Goal: Task Accomplishment & Management: Manage account settings

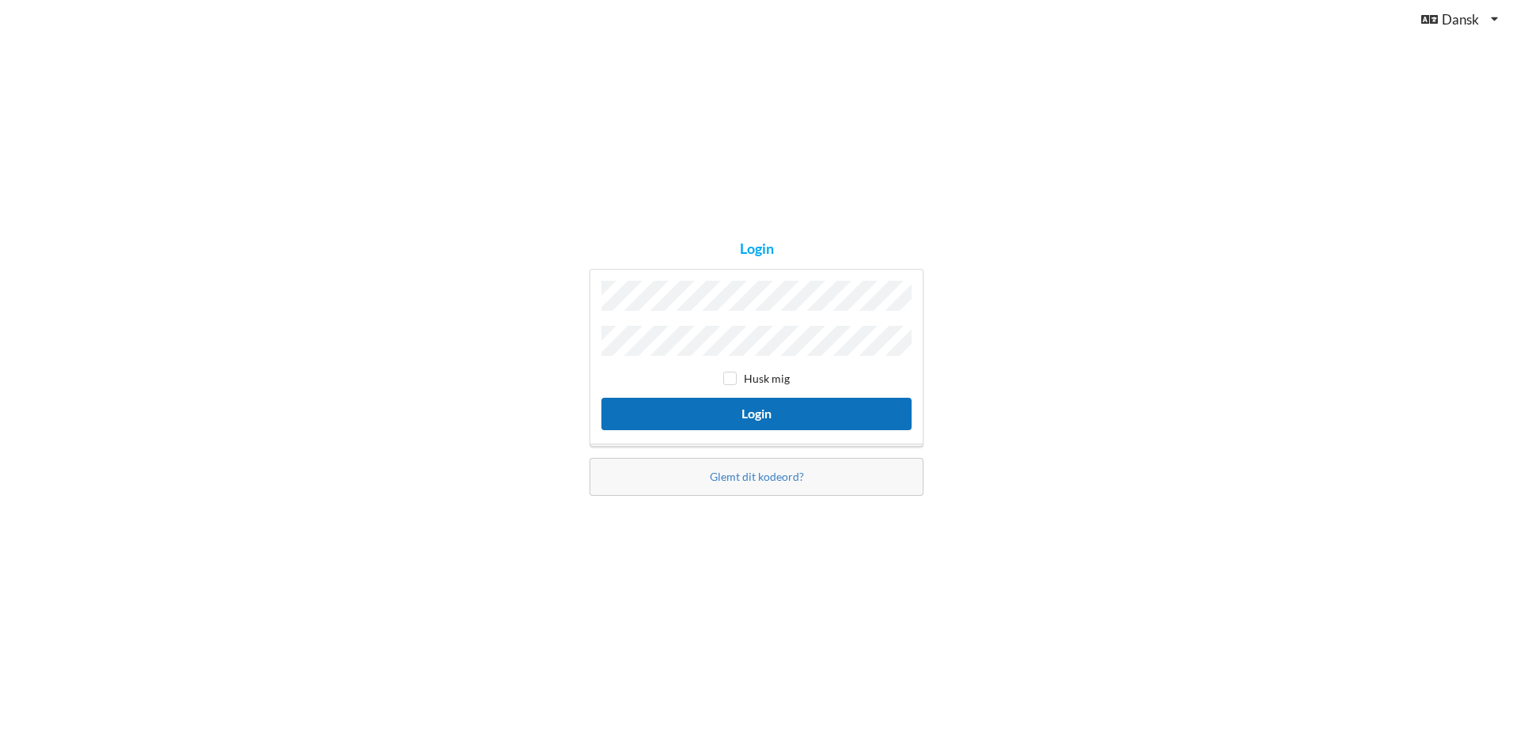
click at [804, 409] on button "Login" at bounding box center [756, 414] width 310 height 32
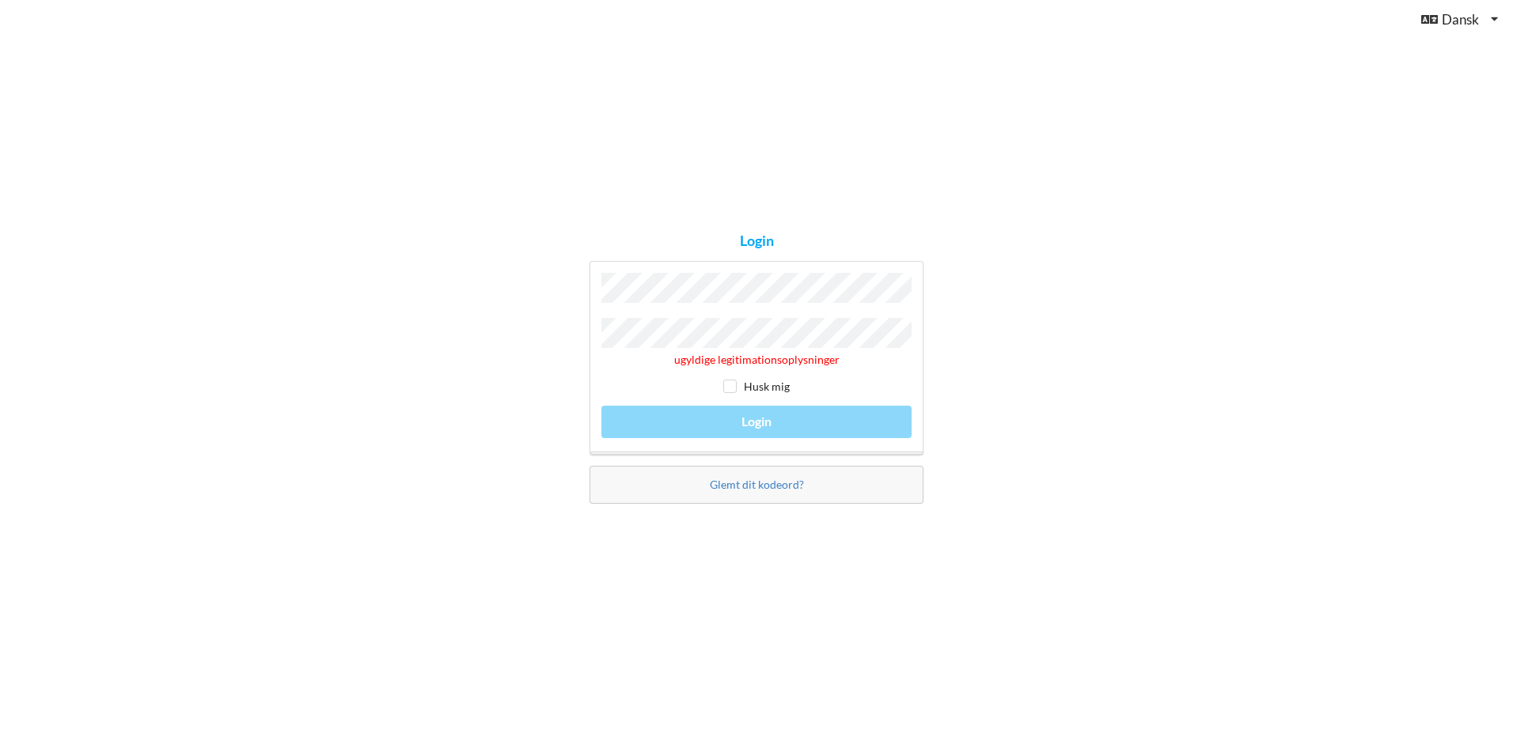
click at [1096, 491] on div "Login ugyldige legitimationsoplysninger Husk mig Login Glemt dit kodeord?" at bounding box center [756, 368] width 1513 height 737
click at [752, 481] on link "Glemt dit kodeord?" at bounding box center [757, 484] width 94 height 13
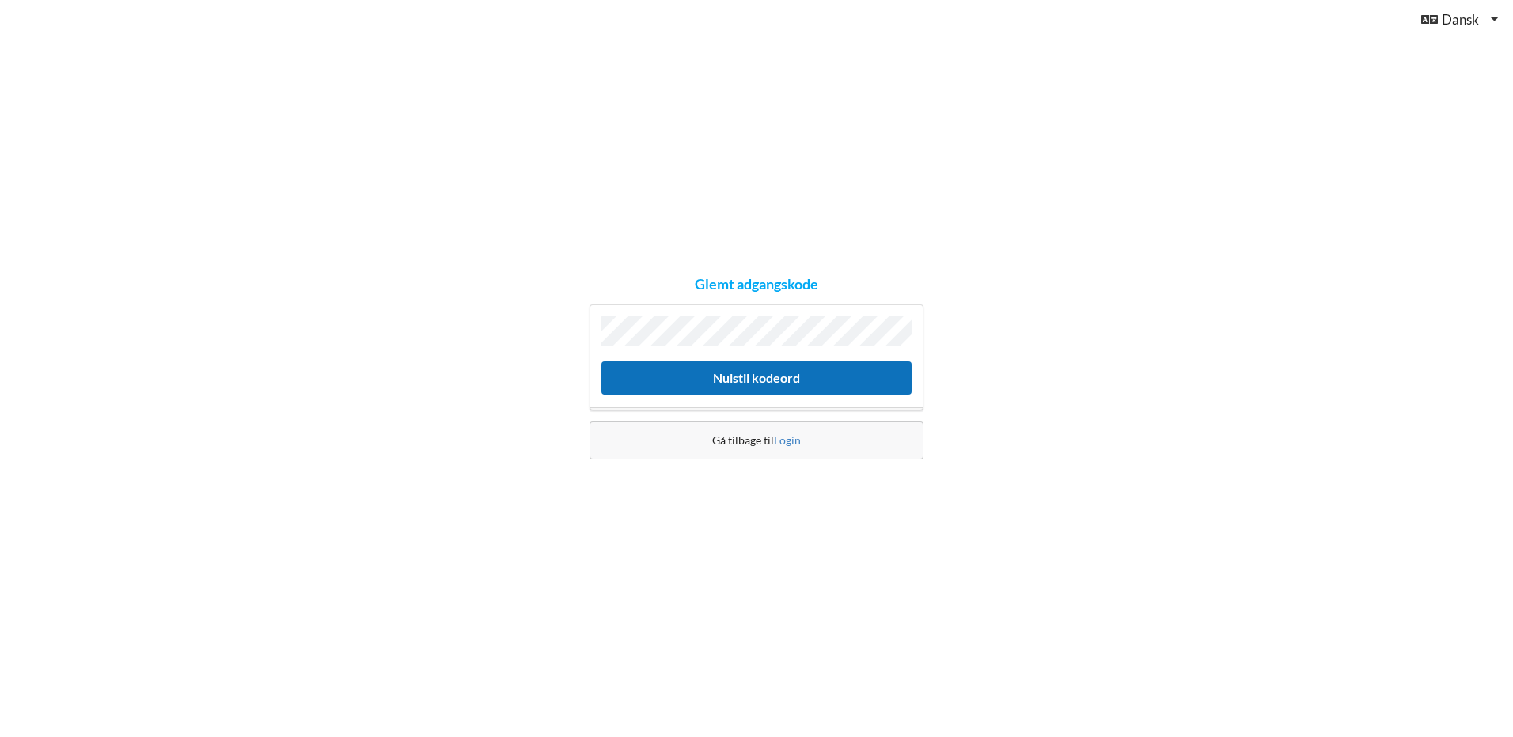
click at [771, 380] on button "Nulstil kodeord" at bounding box center [756, 378] width 310 height 32
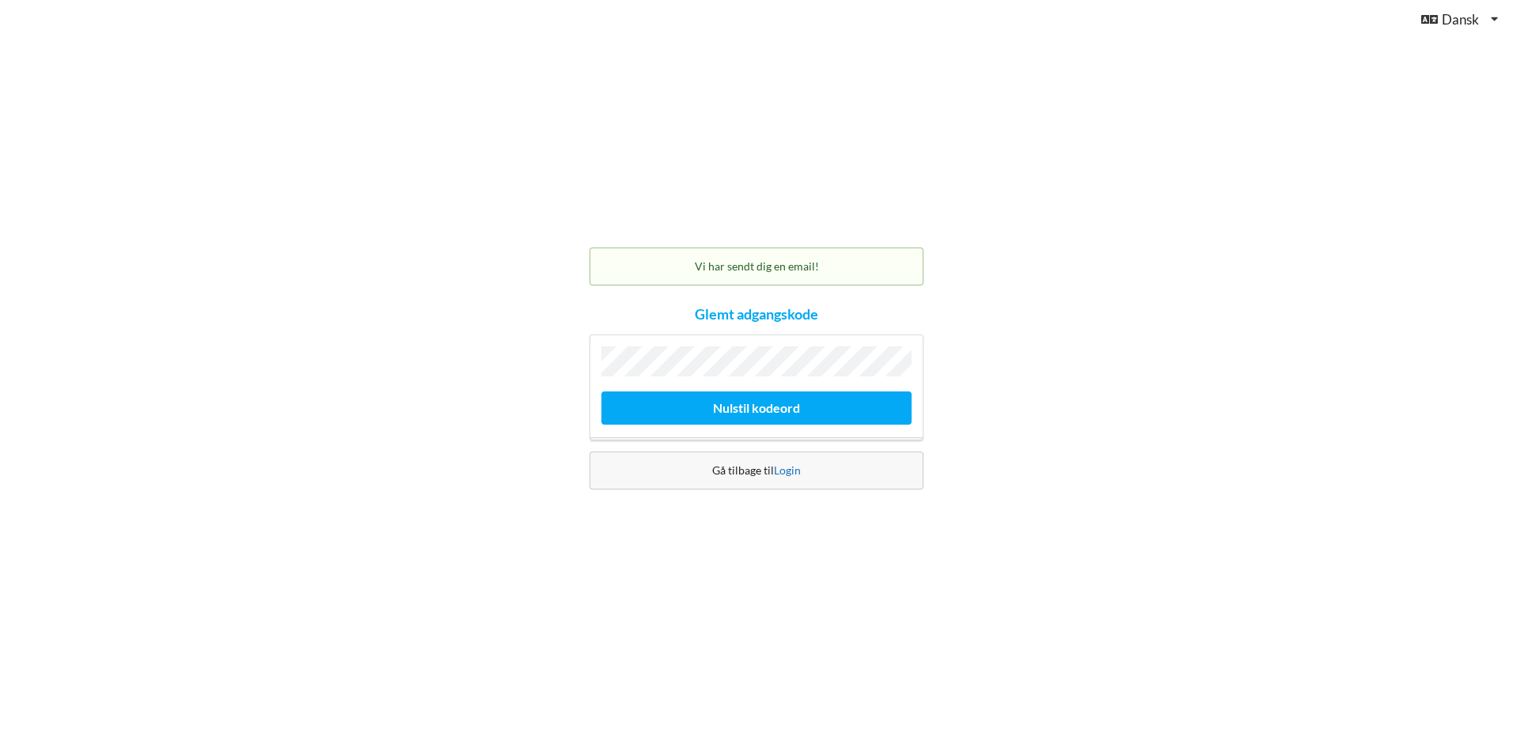
click at [780, 472] on link "Login" at bounding box center [787, 470] width 27 height 13
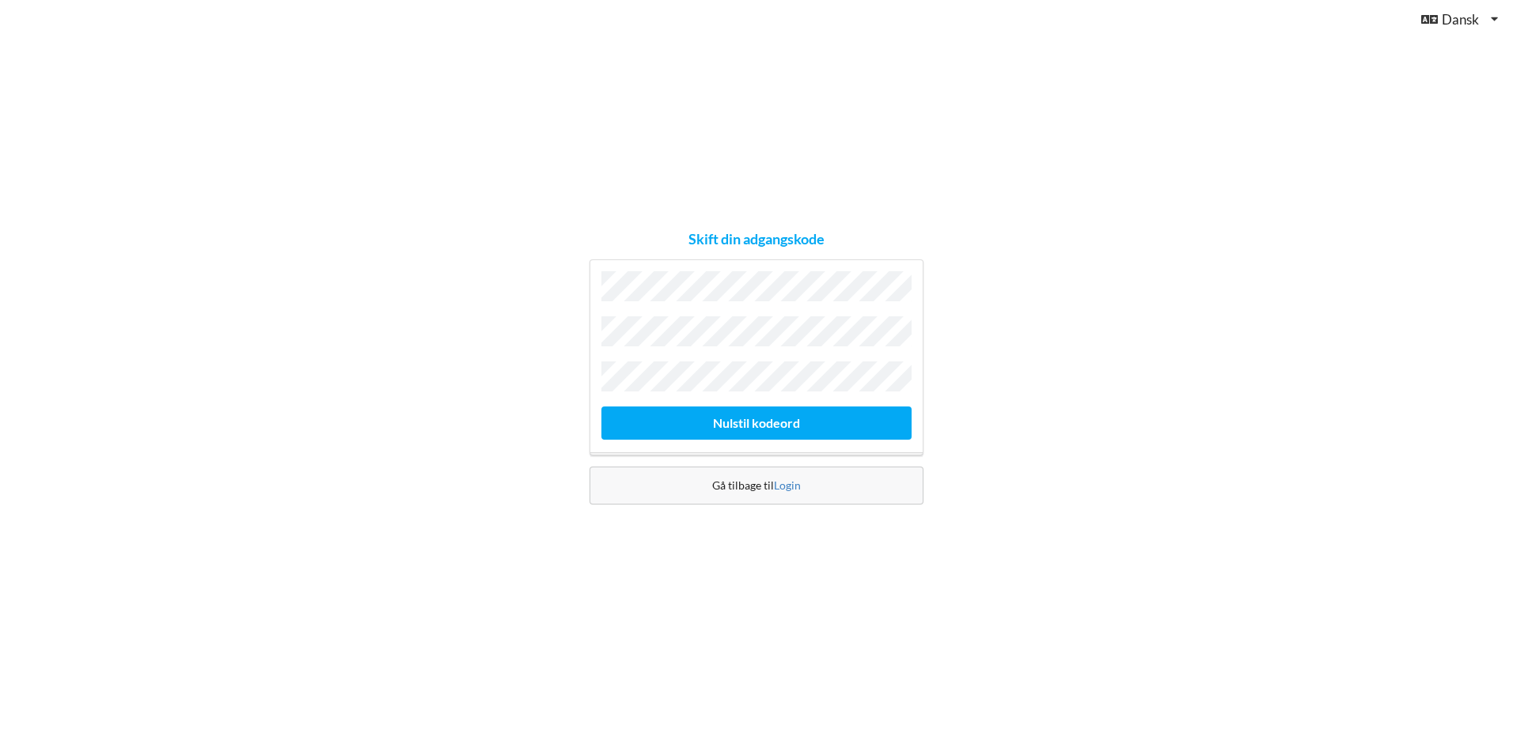
click at [601, 407] on button "Nulstil kodeord" at bounding box center [756, 423] width 310 height 32
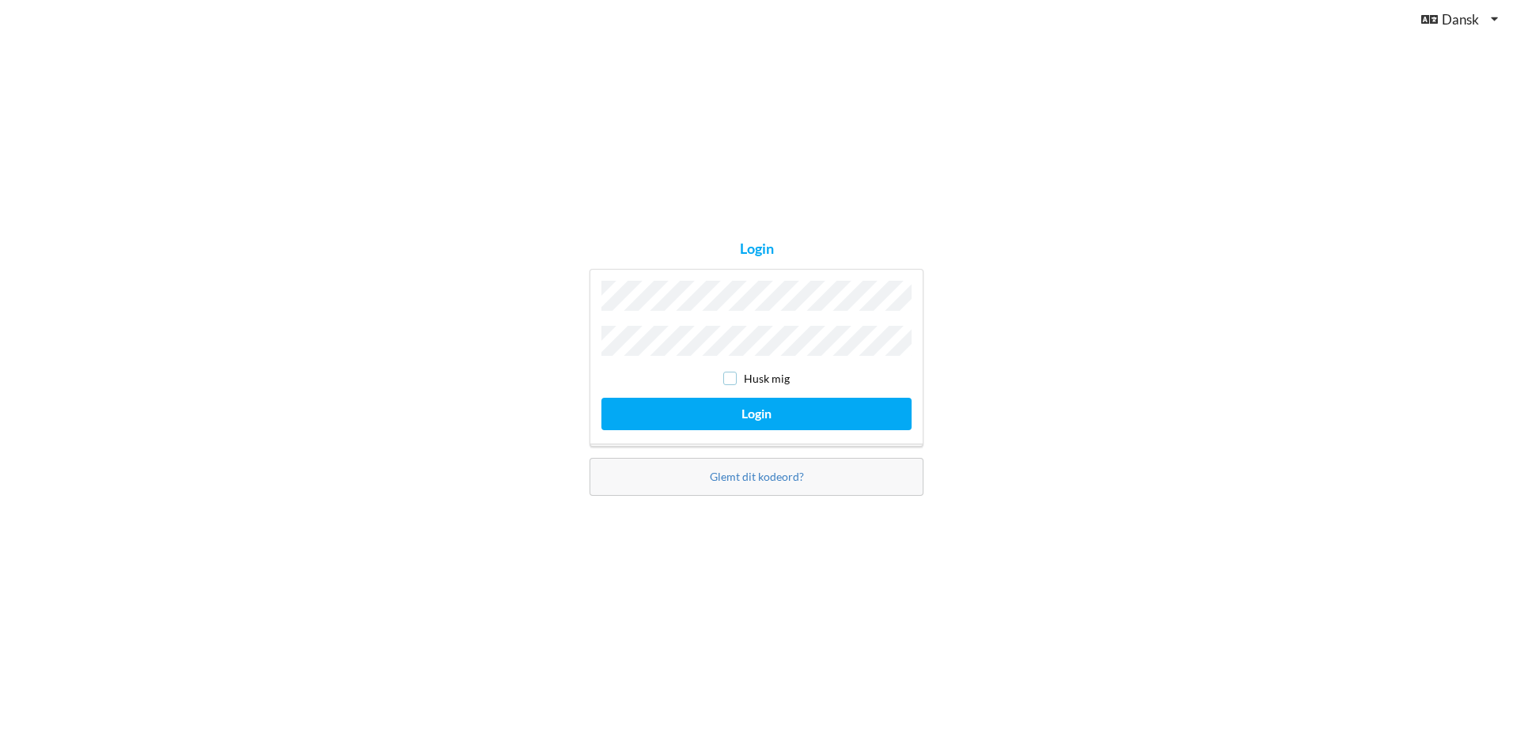
click at [734, 373] on input "checkbox" at bounding box center [729, 378] width 13 height 13
checkbox input "true"
click at [779, 412] on button "Login" at bounding box center [756, 414] width 310 height 32
click at [730, 377] on input "checkbox" at bounding box center [729, 378] width 13 height 13
checkbox input "true"
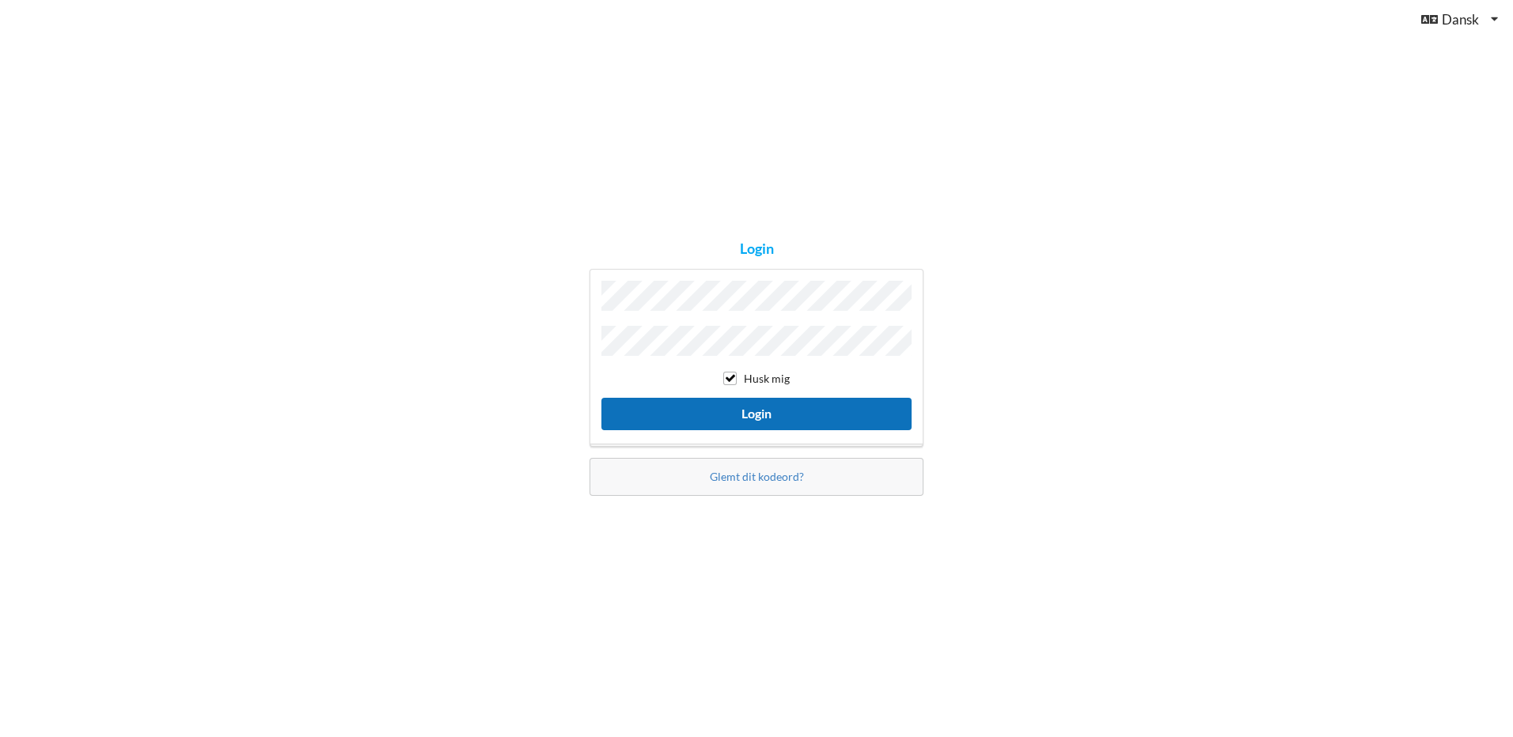
click at [774, 410] on button "Login" at bounding box center [756, 414] width 310 height 32
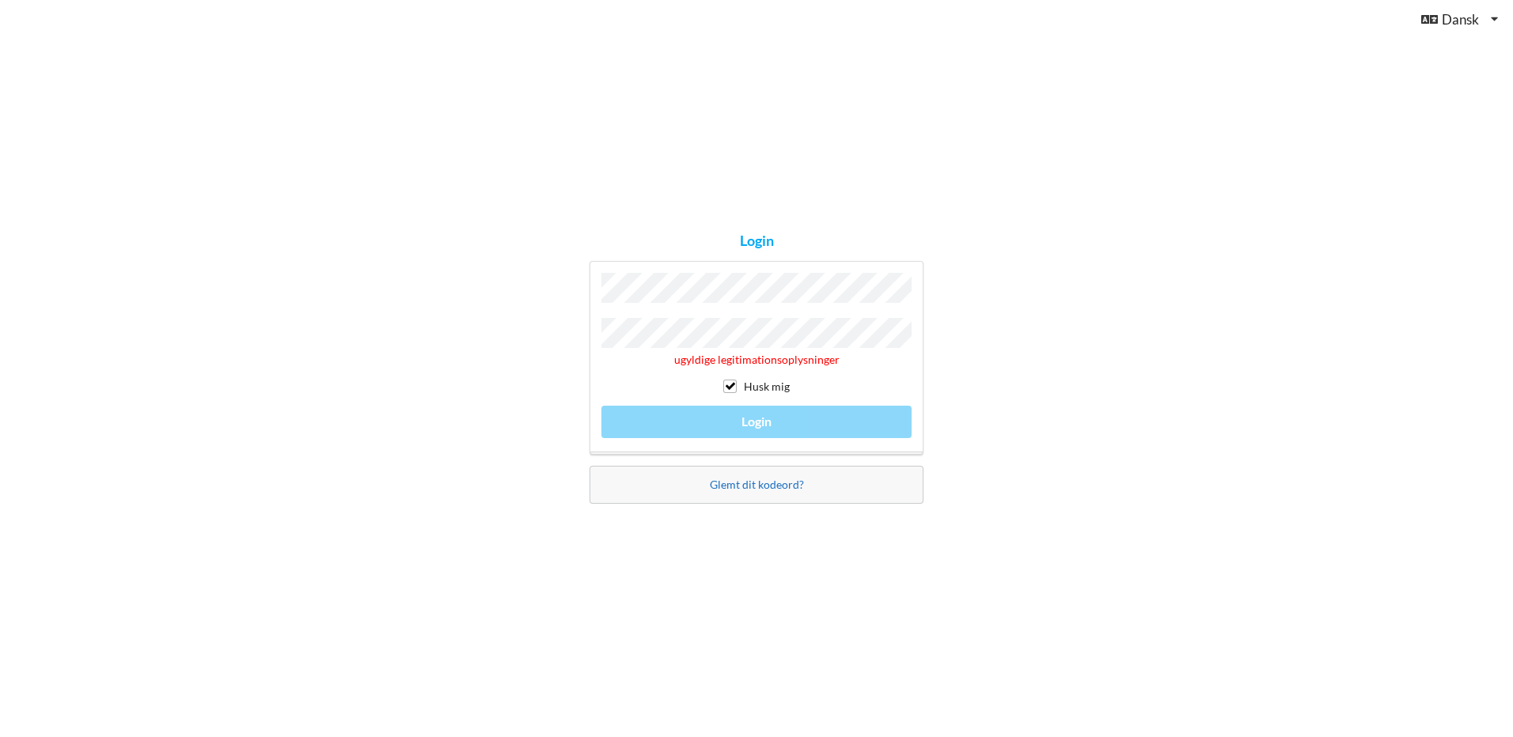
click at [794, 487] on link "Glemt dit kodeord?" at bounding box center [757, 484] width 94 height 13
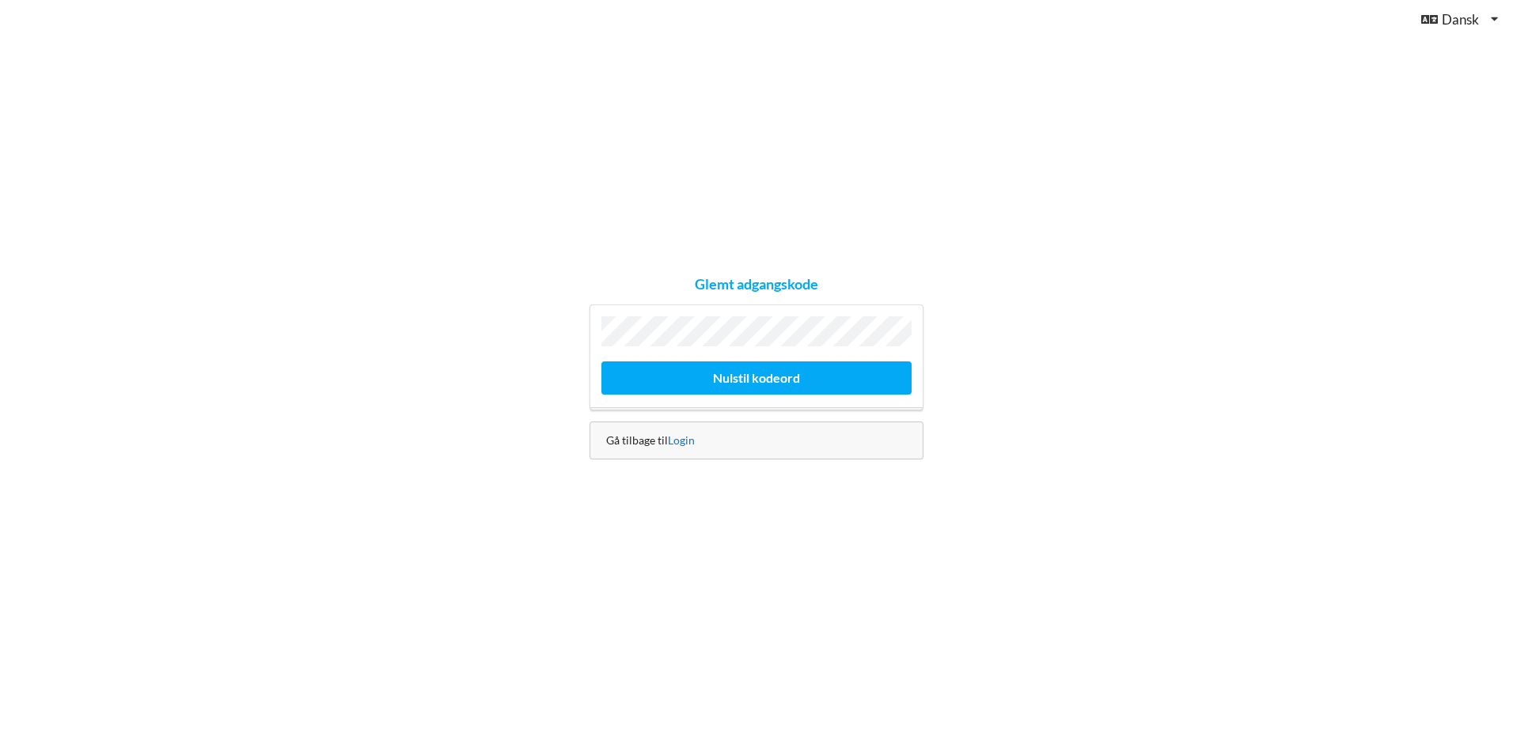
click at [684, 436] on link "Login" at bounding box center [681, 440] width 27 height 13
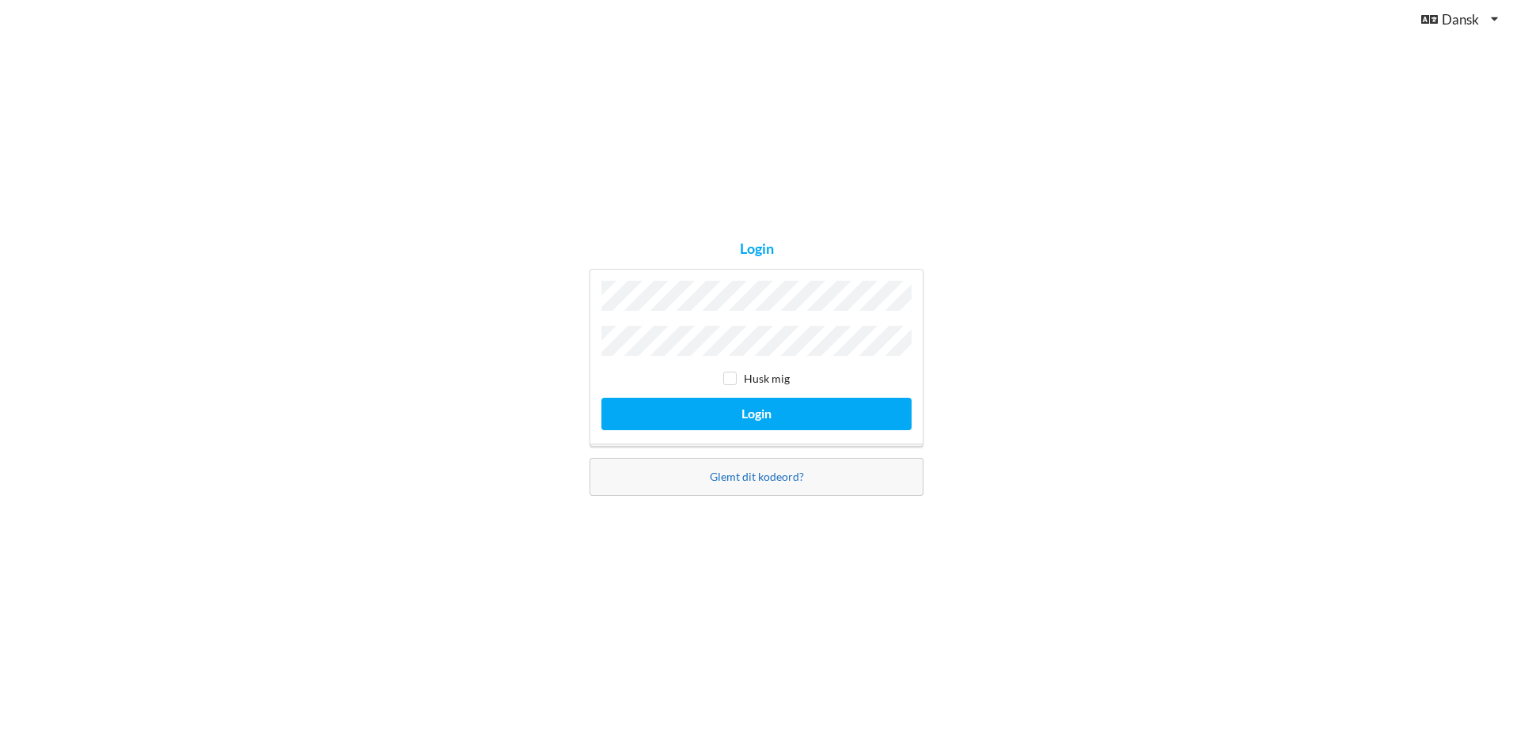
click at [770, 472] on link "Glemt dit kodeord?" at bounding box center [757, 476] width 94 height 13
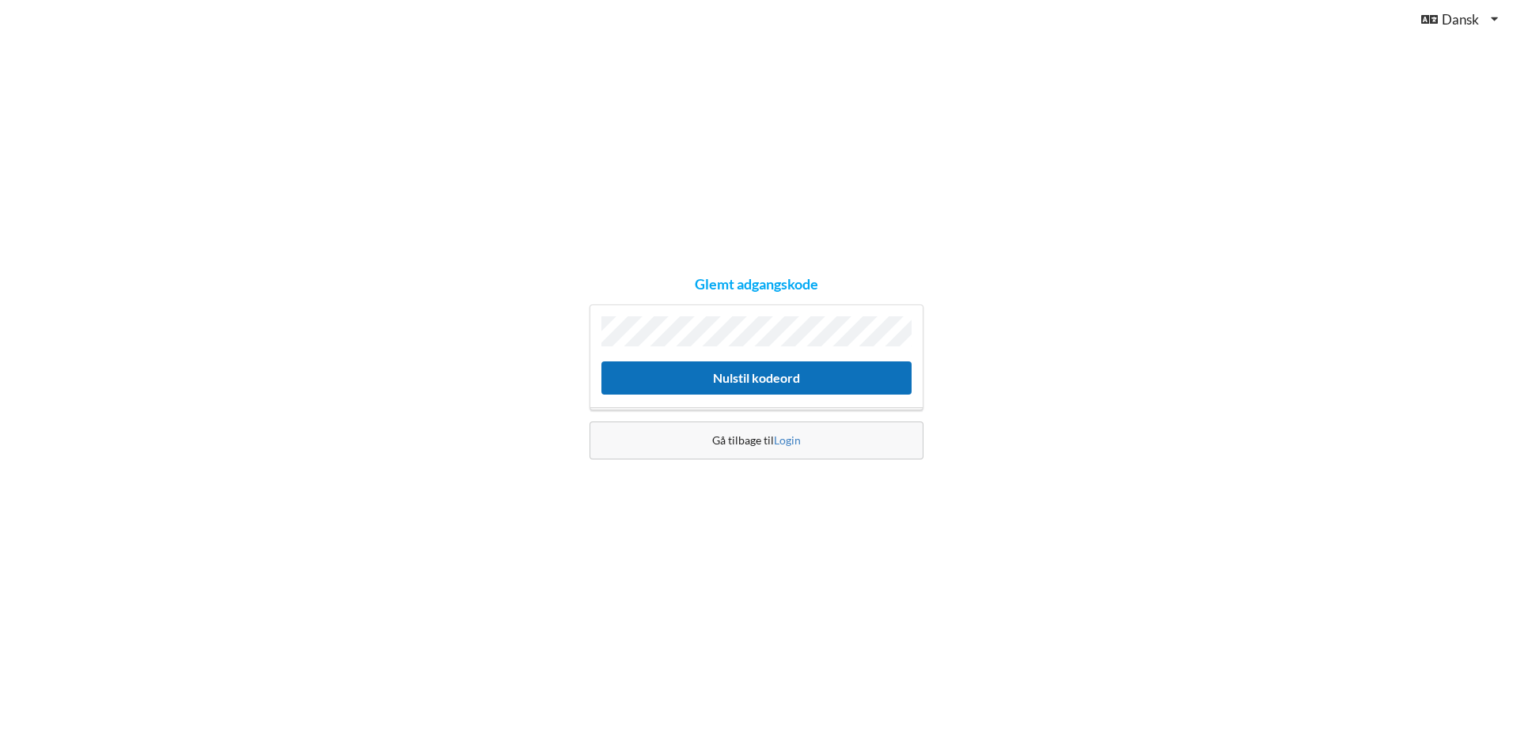
click at [784, 377] on button "Nulstil kodeord" at bounding box center [756, 378] width 310 height 32
